Goal: Find specific page/section: Find specific page/section

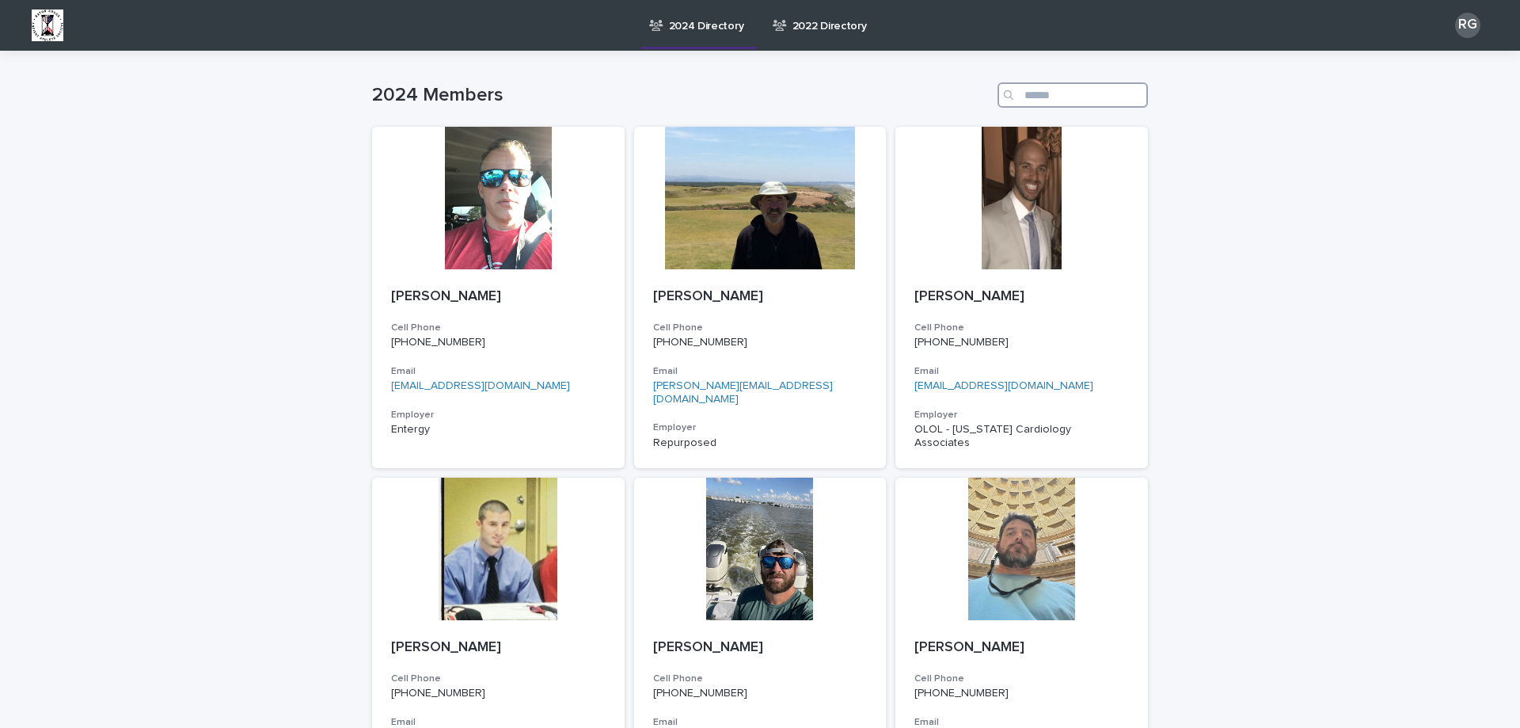
click at [1028, 96] on input "Search" at bounding box center [1073, 94] width 150 height 25
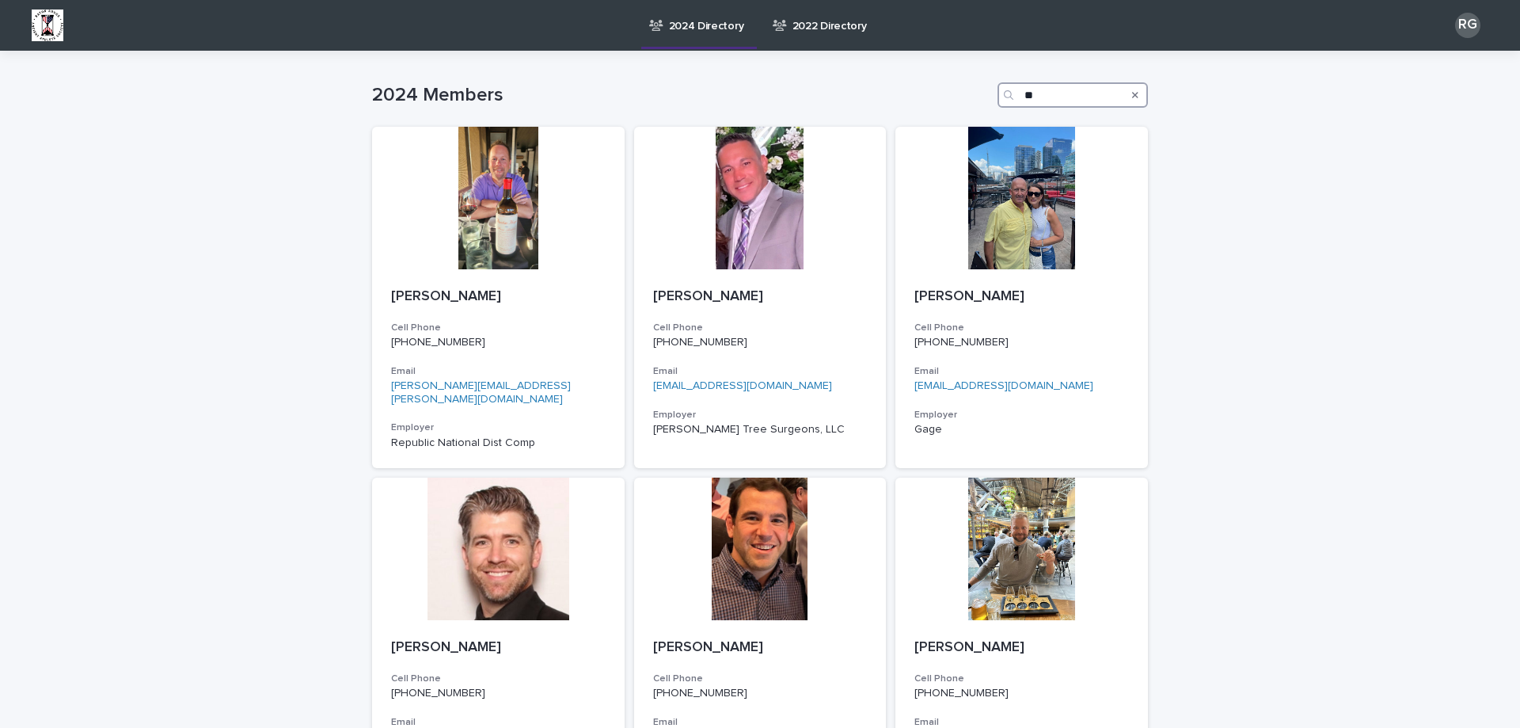
type input "*"
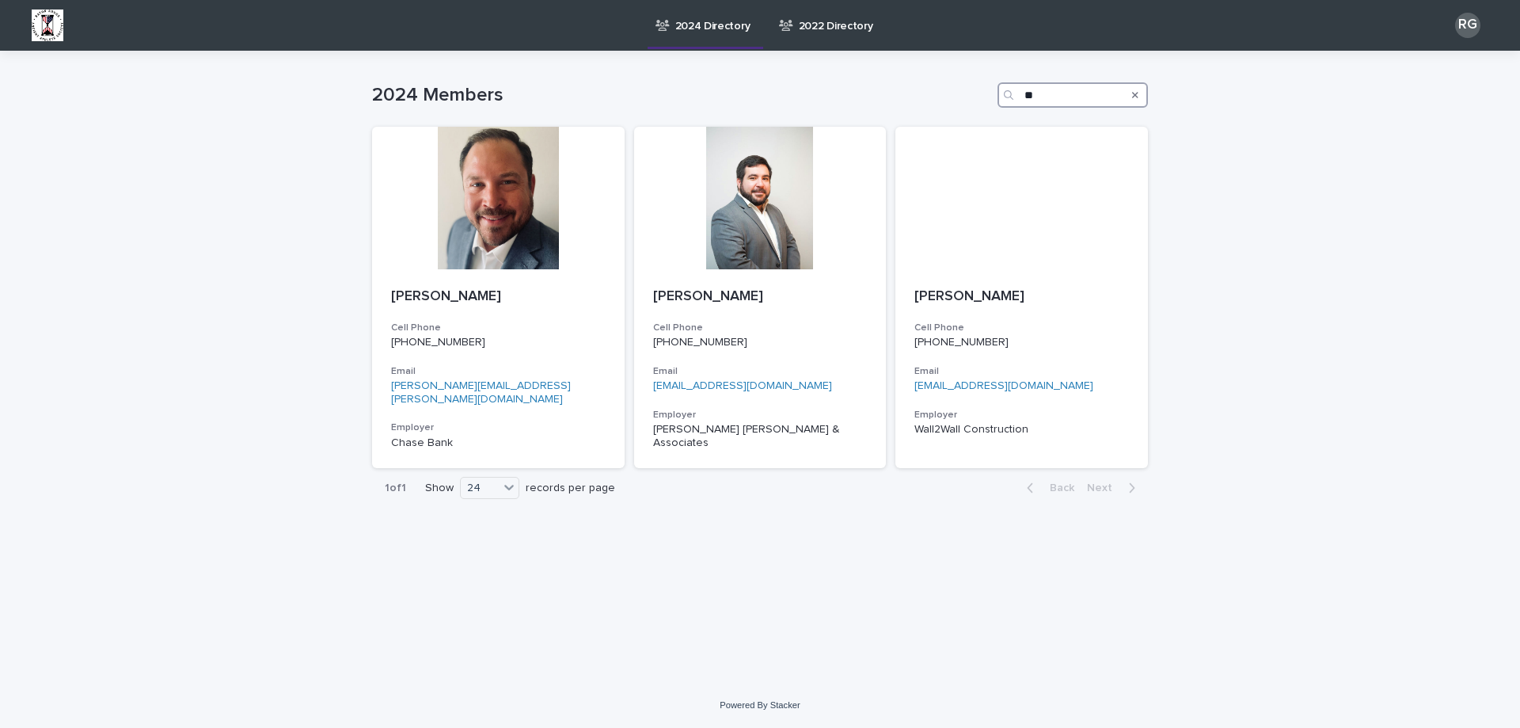
type input "*"
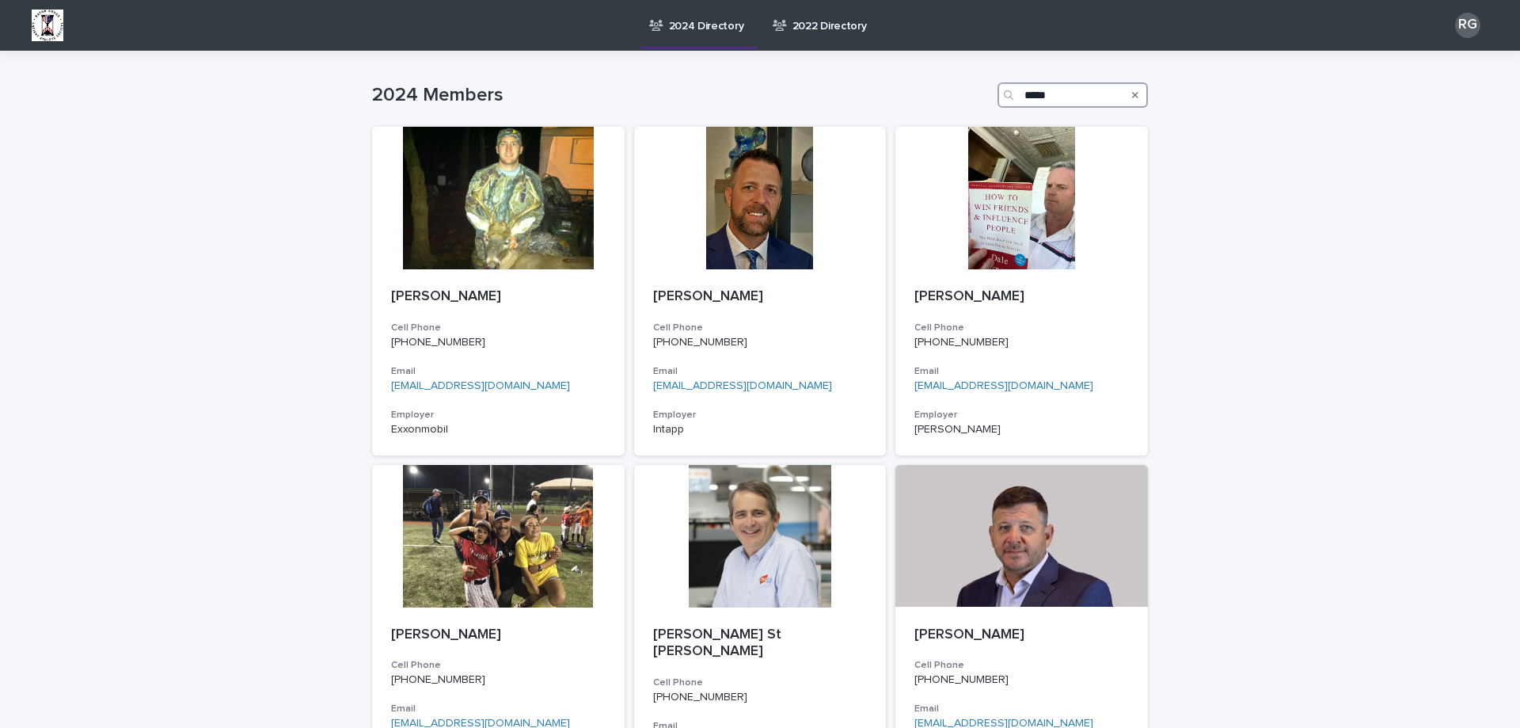
type input "*****"
